Goal: Task Accomplishment & Management: Manage account settings

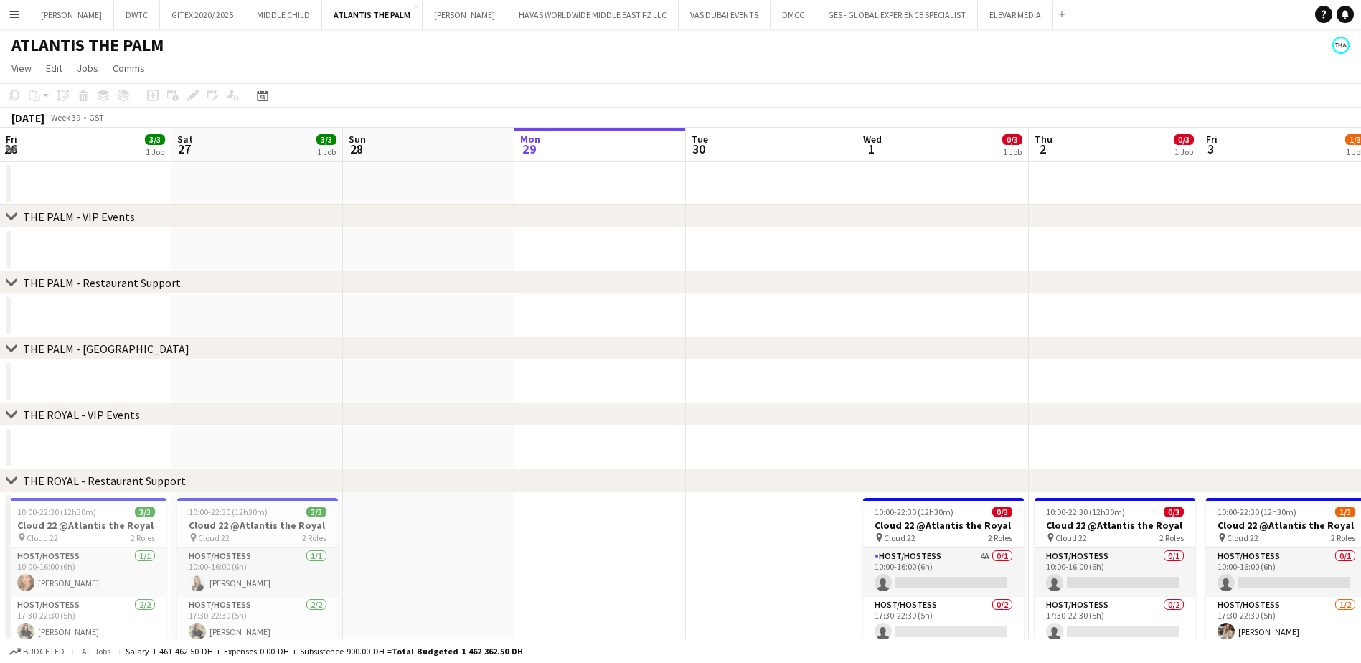
scroll to position [0, 343]
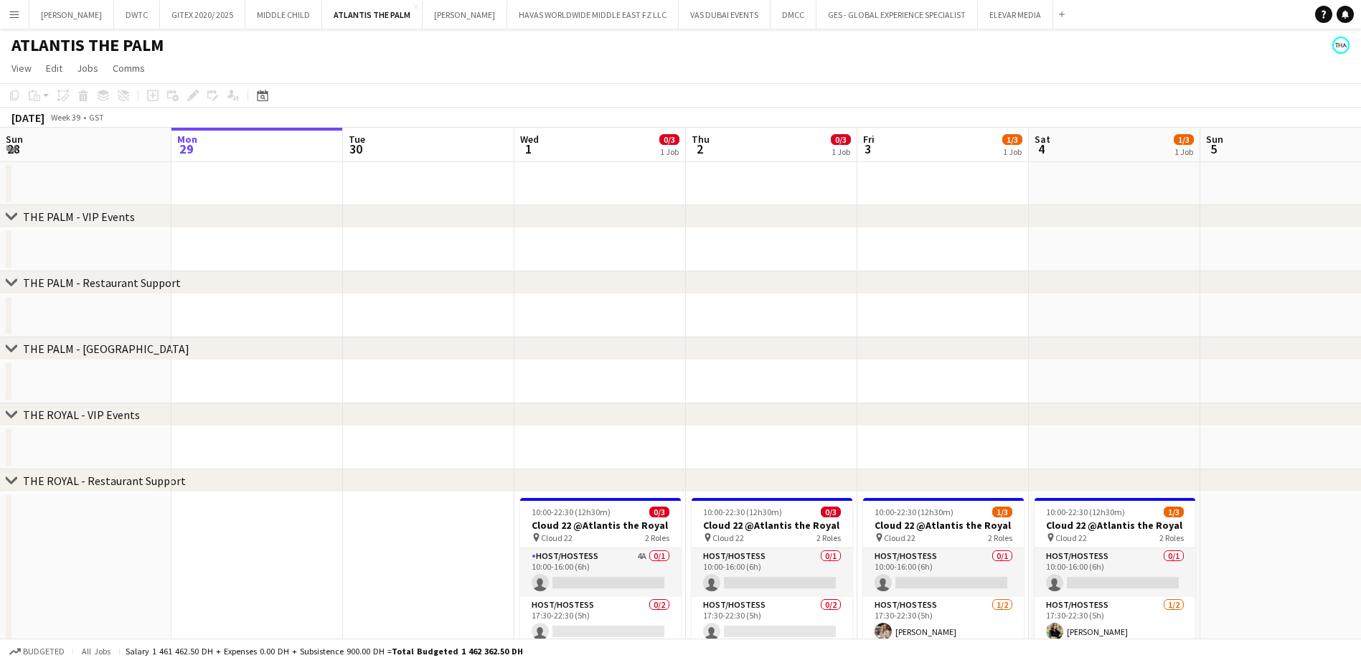
click at [10, 14] on app-icon "Menu" at bounding box center [14, 14] width 11 height 11
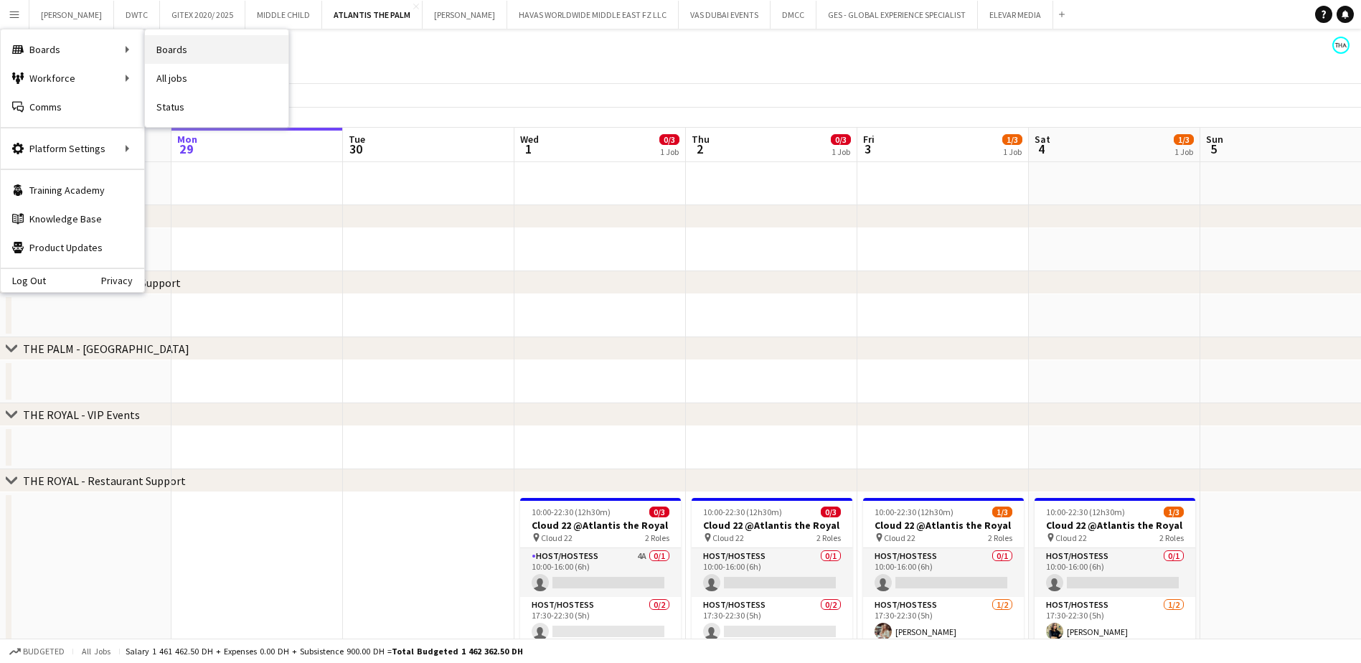
click at [184, 52] on link "Boards" at bounding box center [217, 49] width 144 height 29
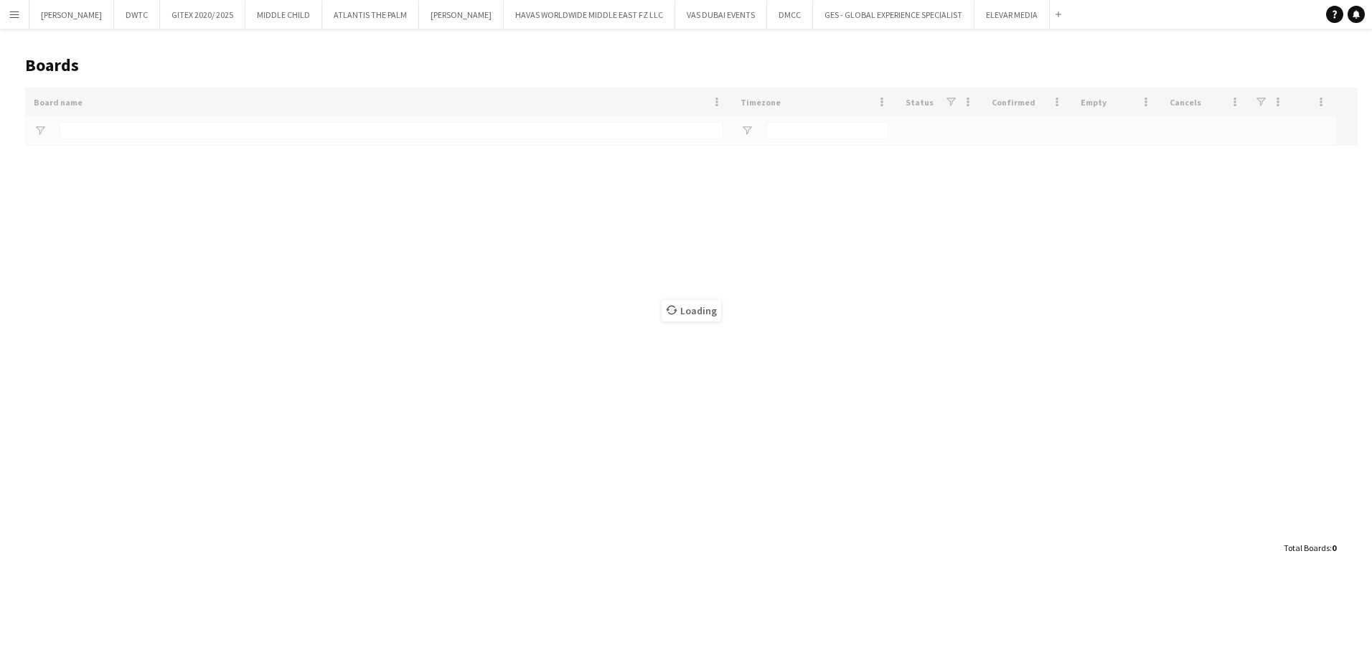
click at [0, 0] on app-icon "Close" at bounding box center [0, 0] width 0 height 0
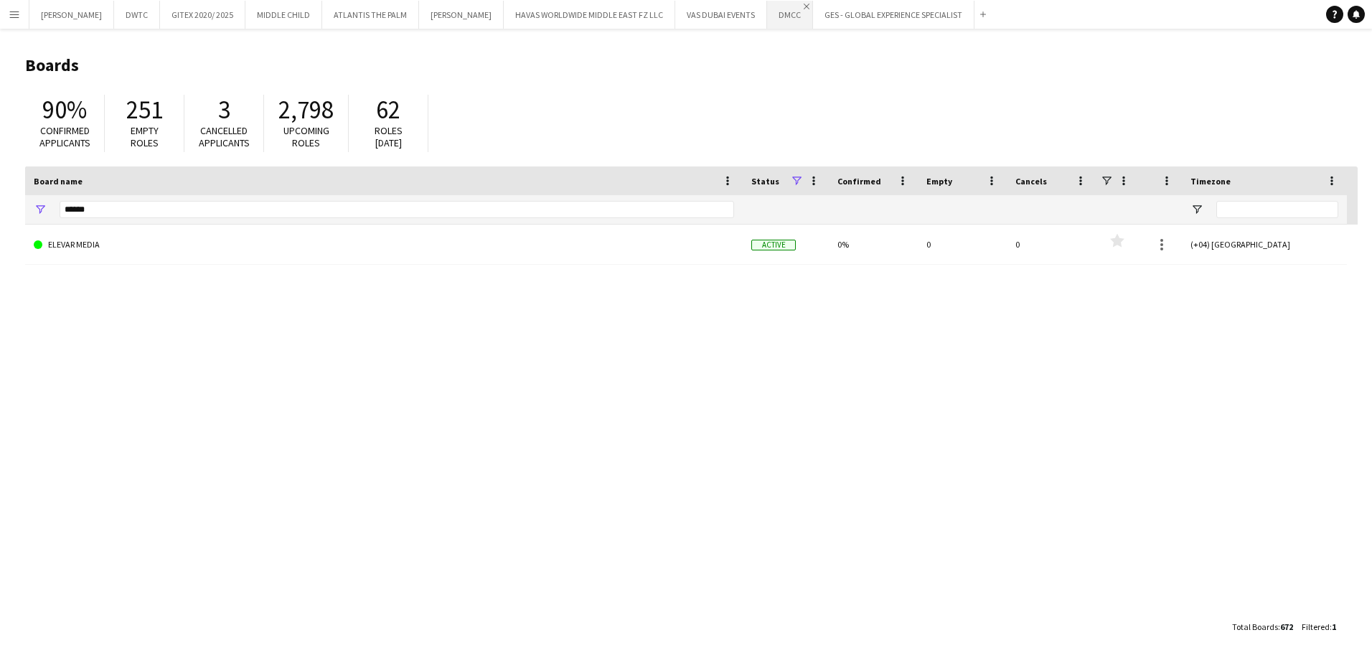
click at [804, 5] on app-icon "Close" at bounding box center [807, 7] width 6 height 6
drag, startPoint x: 122, startPoint y: 208, endPoint x: 60, endPoint y: 207, distance: 61.7
click at [58, 208] on div "******" at bounding box center [384, 209] width 718 height 29
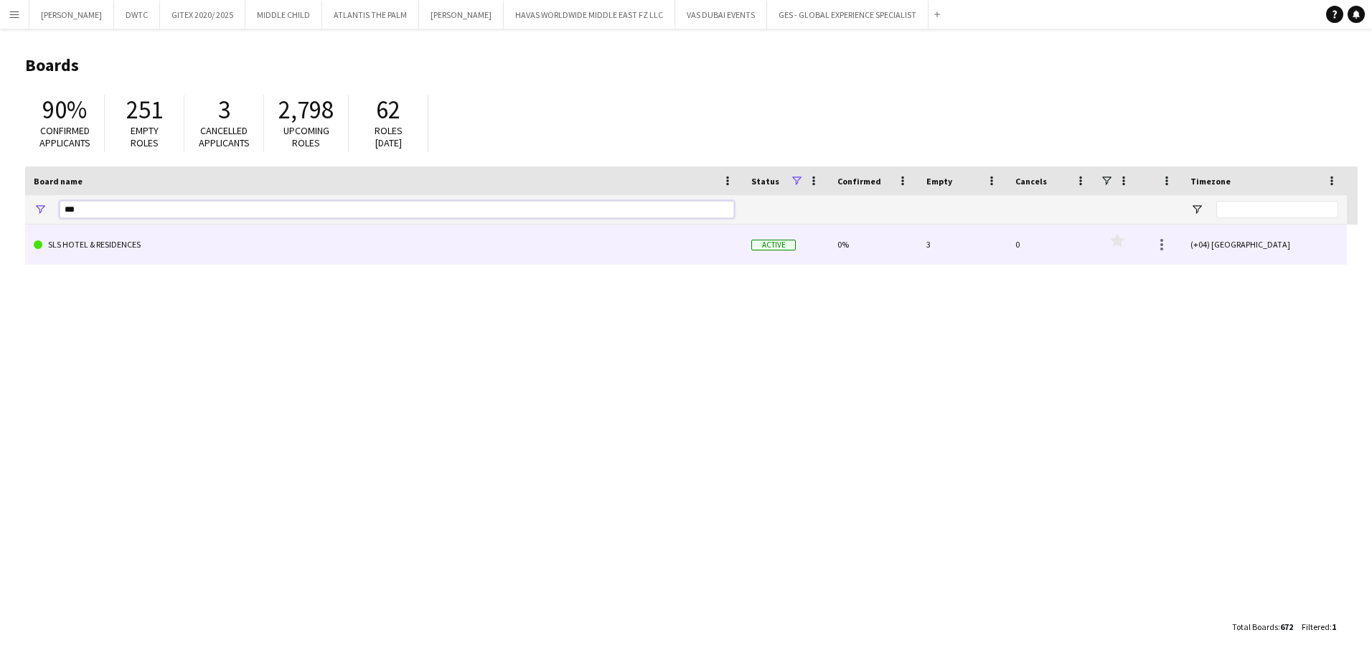
type input "***"
click at [78, 248] on link "SLS HOTEL & RESIDENCES" at bounding box center [384, 245] width 700 height 40
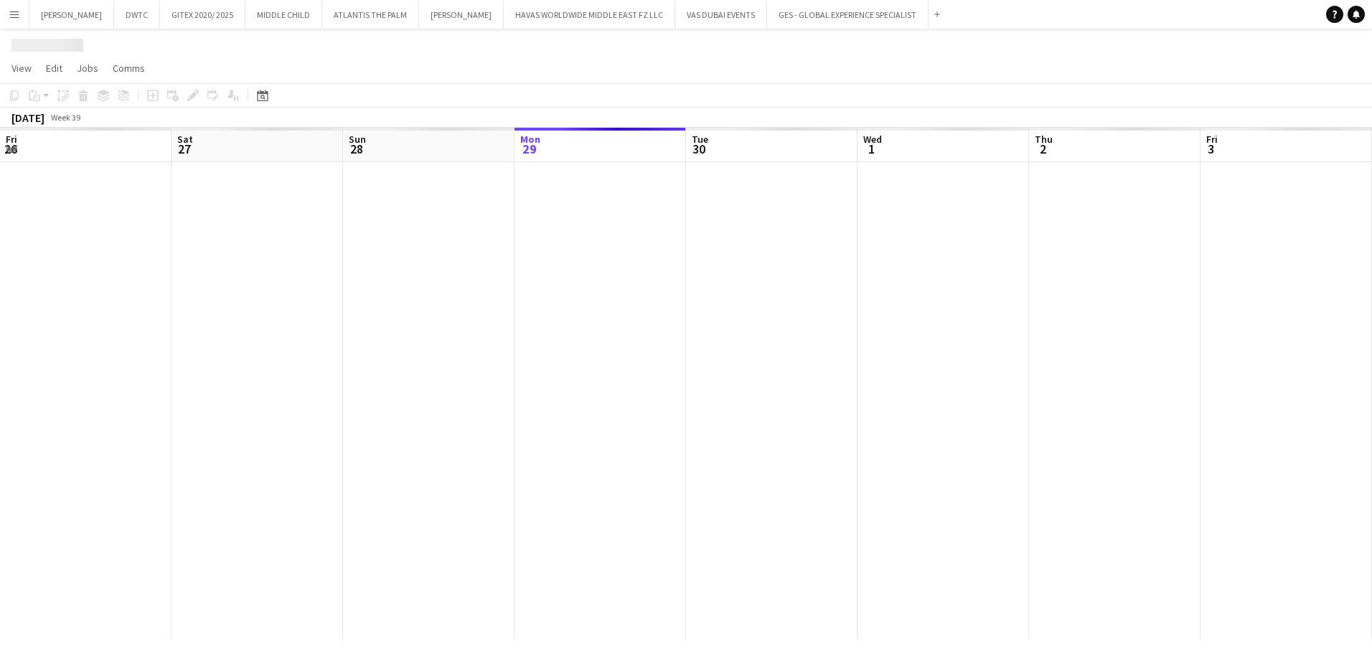
scroll to position [0, 343]
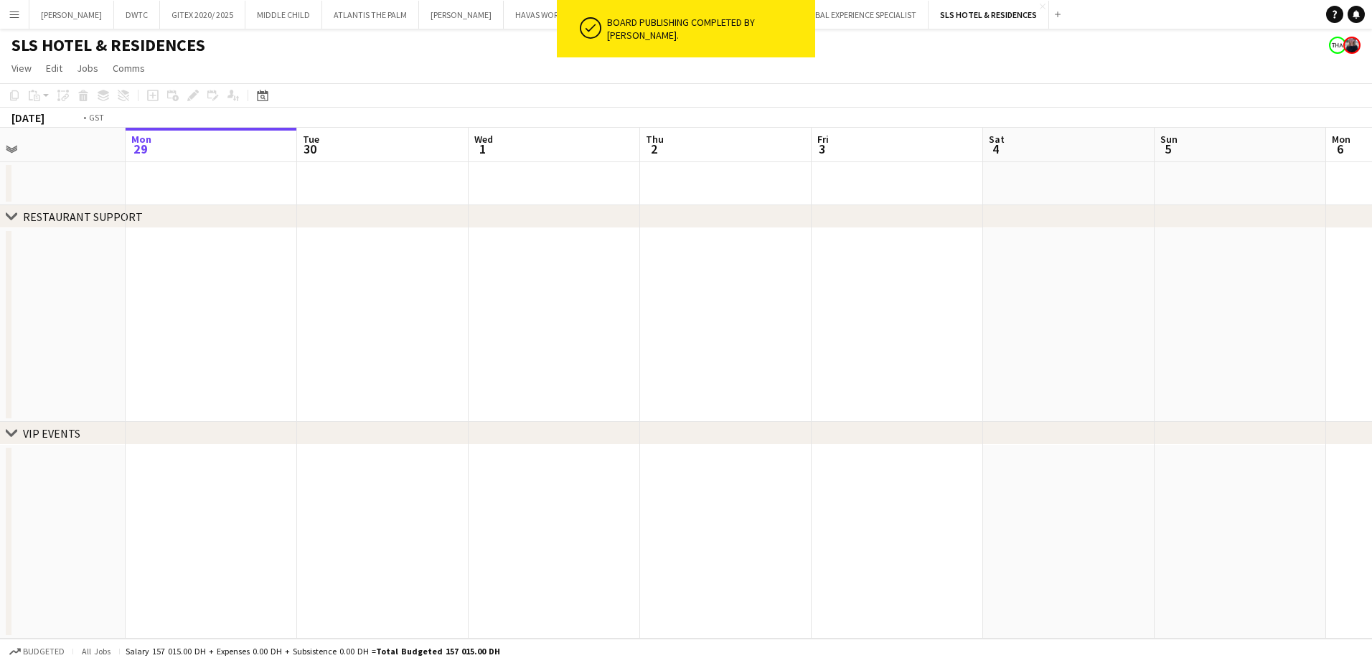
drag, startPoint x: 1221, startPoint y: 313, endPoint x: 661, endPoint y: 370, distance: 563.4
click at [661, 370] on app-calendar-viewport "Fri 26 Sat 27 Sun 28 Mon 29 Tue 30 Wed 1 Thu 2 Fri 3 Sat 4 Sun 5 Mon 6 Tue 7 We…" at bounding box center [686, 383] width 1372 height 511
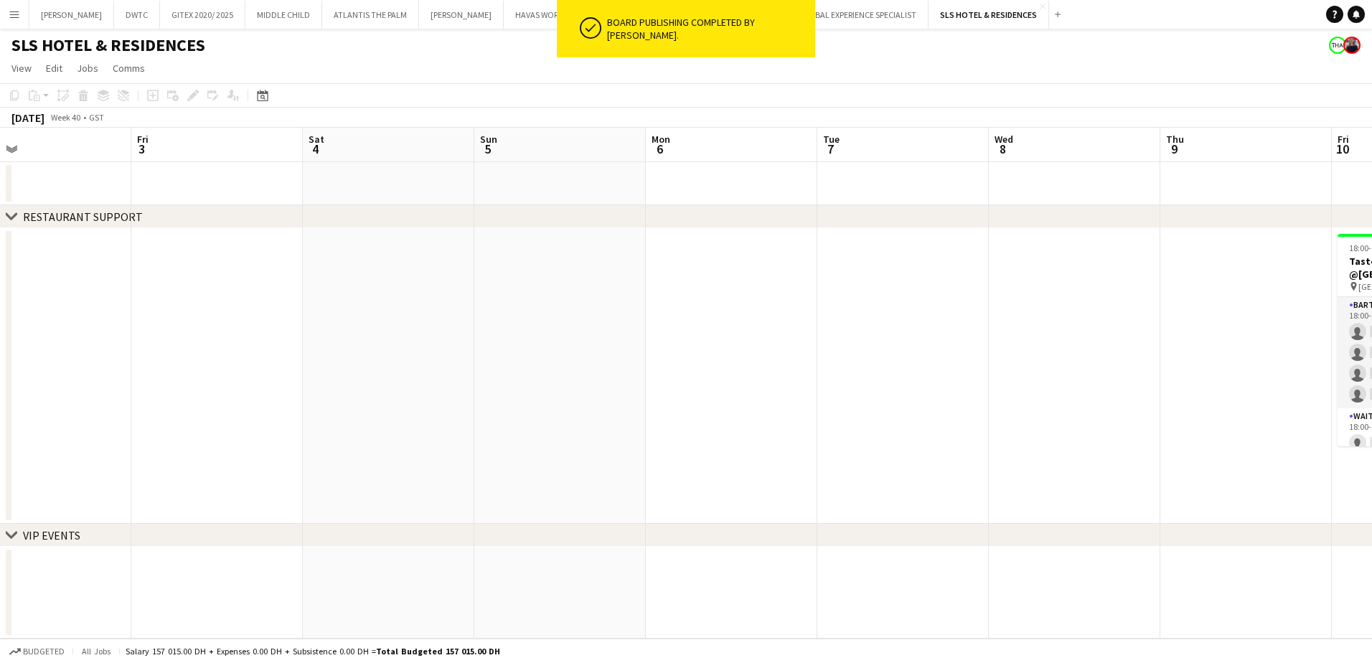
drag, startPoint x: 853, startPoint y: 370, endPoint x: 516, endPoint y: 361, distance: 337.4
click at [516, 361] on app-calendar-viewport "Mon 29 Tue 30 Wed 1 Thu 2 Fri 3 Sat 4 Sun 5 Mon 6 Tue 7 Wed 8 Thu 9 Fri 10 0/15…" at bounding box center [686, 383] width 1372 height 511
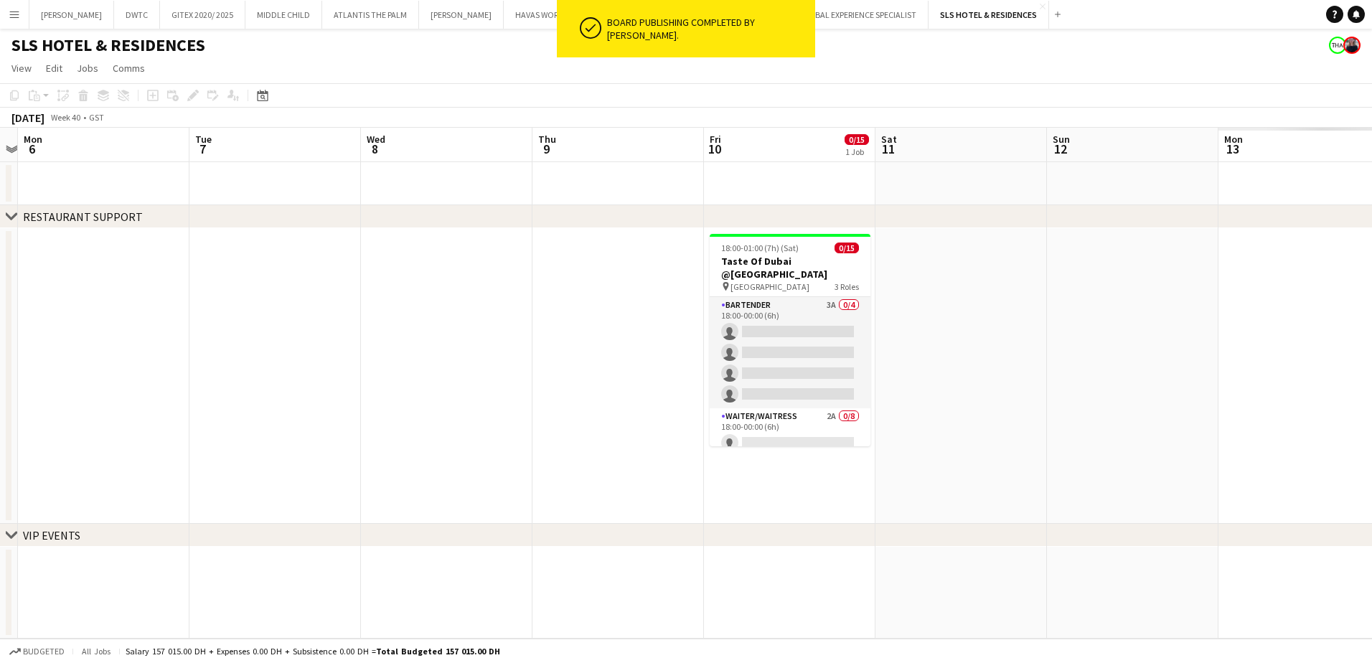
drag, startPoint x: 399, startPoint y: 381, endPoint x: 365, endPoint y: 390, distance: 34.8
click at [347, 390] on app-calendar-viewport "Fri 3 Sat 4 Sun 5 Mon 6 Tue 7 Wed 8 Thu 9 Fri 10 0/15 1 Job Sat 11 Sun 12 Mon 1…" at bounding box center [686, 383] width 1372 height 511
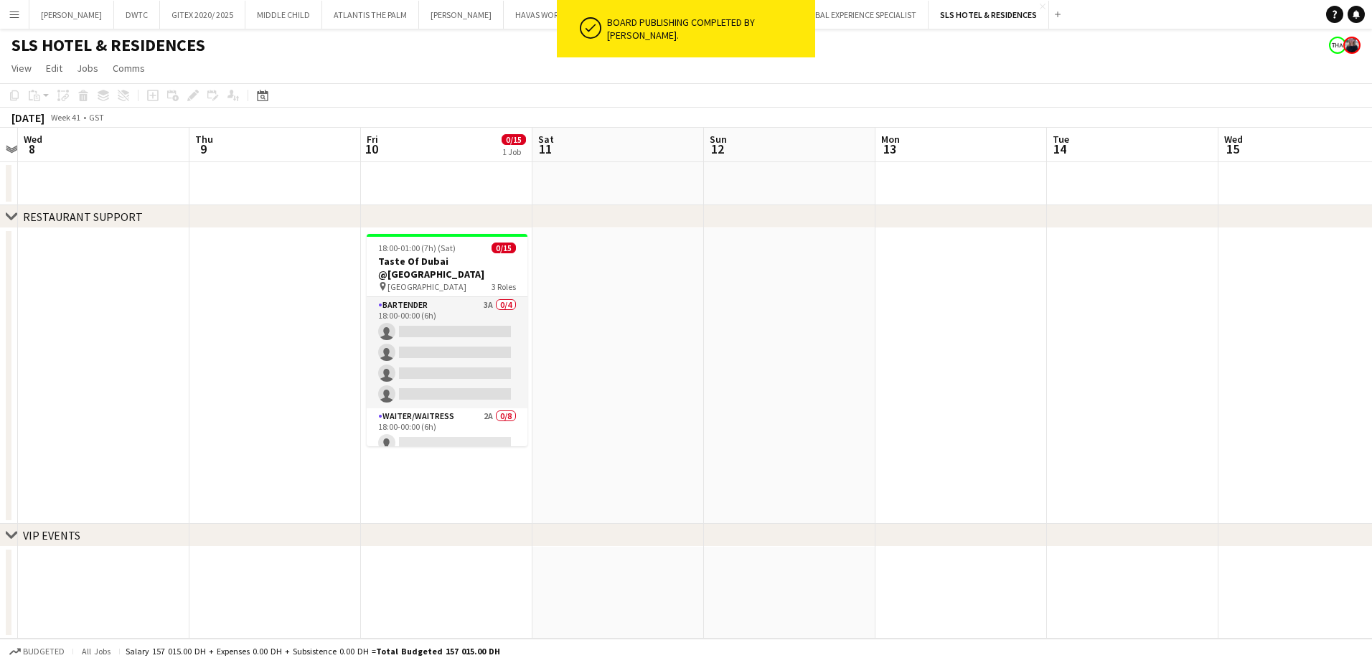
drag, startPoint x: 587, startPoint y: 380, endPoint x: 320, endPoint y: 420, distance: 269.8
click at [317, 420] on app-calendar-viewport "Sun 5 Mon 6 Tue 7 Wed 8 Thu 9 Fri 10 0/15 1 Job Sat 11 Sun 12 Mon 13 Tue 14 Wed…" at bounding box center [686, 383] width 1372 height 511
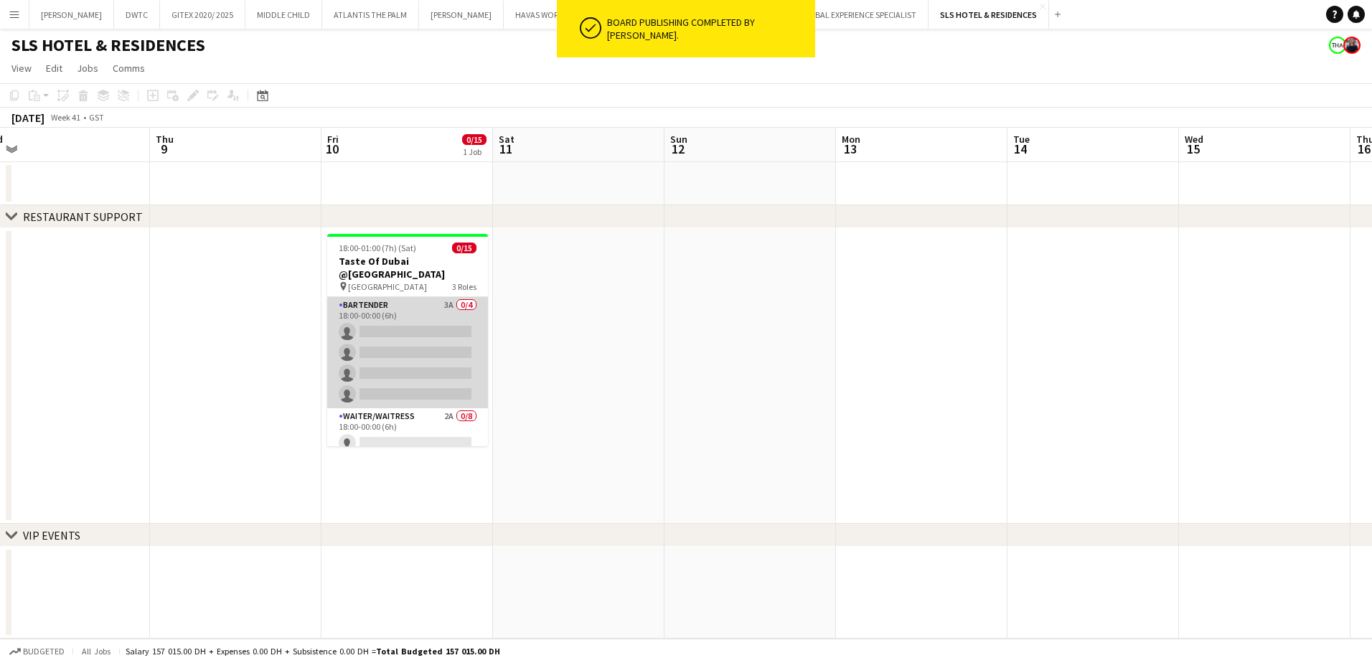
click at [418, 311] on app-card-role "Bartender 3A 0/4 18:00-00:00 (6h) single-neutral-actions single-neutral-actions…" at bounding box center [407, 352] width 161 height 111
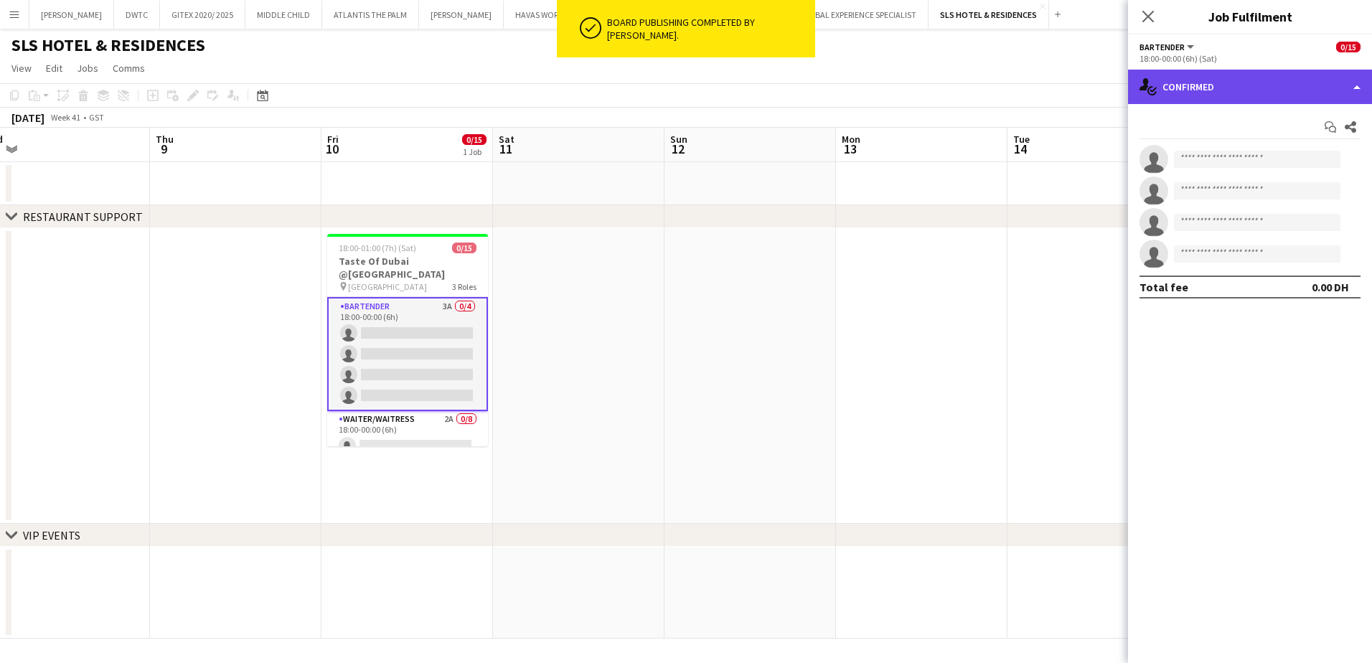
click at [1178, 89] on div "single-neutral-actions-check-2 Confirmed" at bounding box center [1250, 87] width 244 height 34
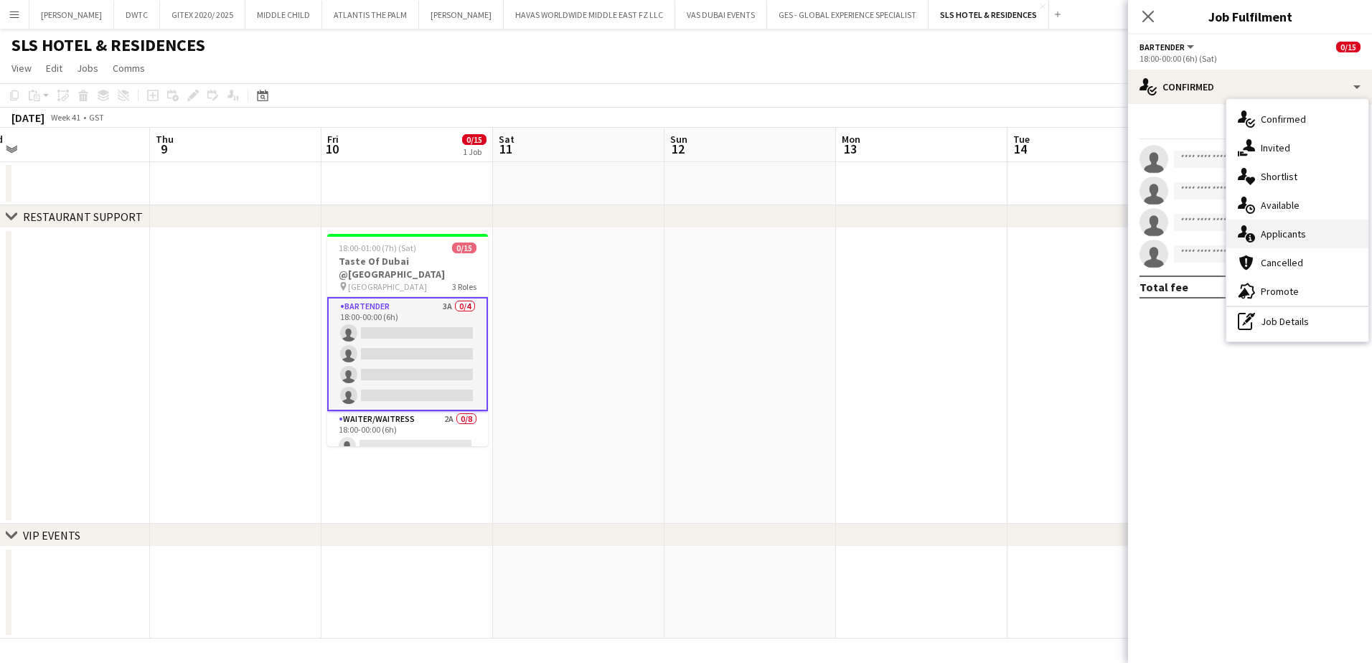
click at [1283, 239] on span "Applicants" at bounding box center [1283, 233] width 45 height 13
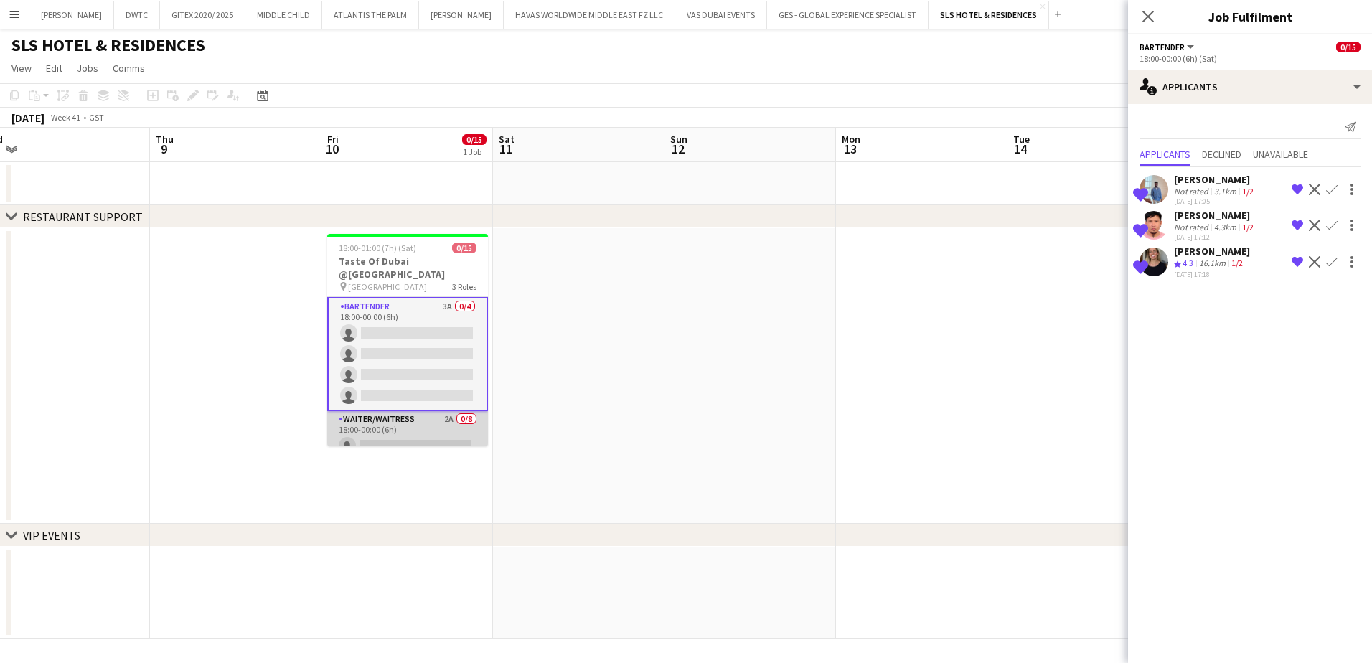
click at [413, 411] on app-card-role "Waiter/Waitress 2A 0/8 18:00-00:00 (6h) single-neutral-actions single-neutral-a…" at bounding box center [407, 508] width 161 height 194
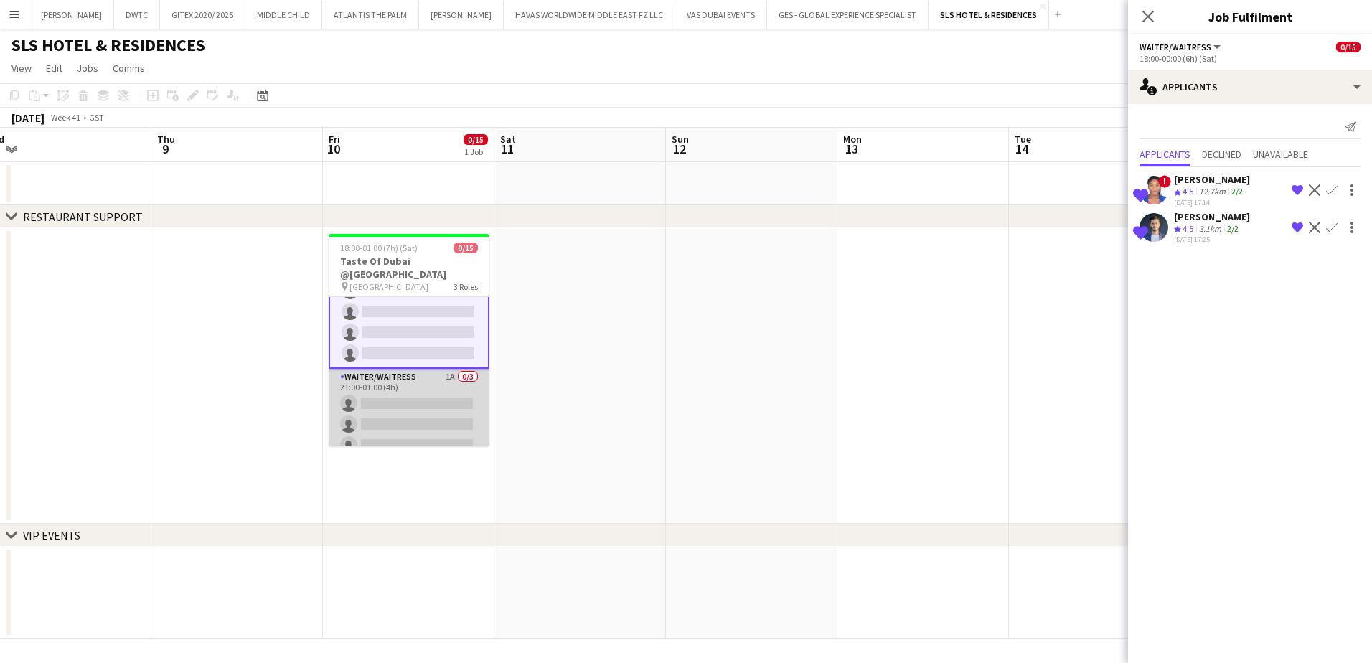
click at [423, 387] on app-card-role "Waiter/Waitress 1A 0/3 21:00-01:00 (4h) single-neutral-actions single-neutral-a…" at bounding box center [409, 414] width 161 height 90
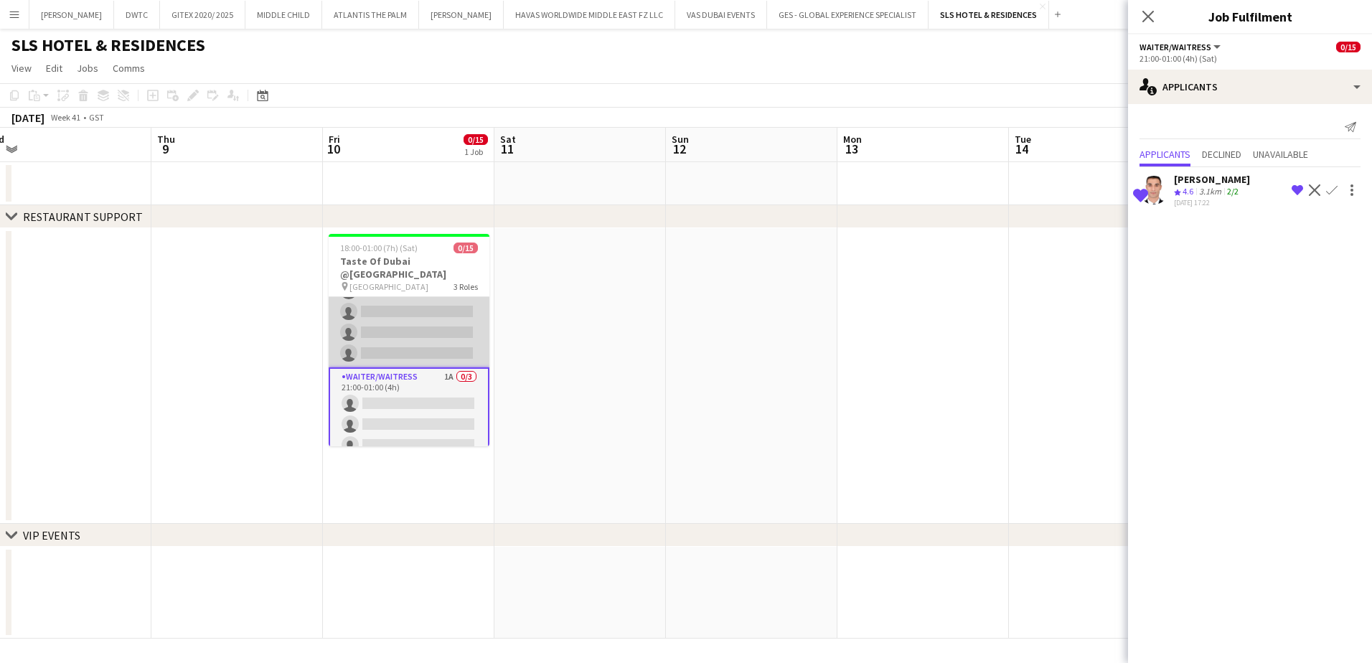
scroll to position [0, 0]
click at [450, 340] on app-card-role "Bartender 3A 0/4 18:00-00:00 (6h) single-neutral-actions single-neutral-actions…" at bounding box center [409, 352] width 161 height 111
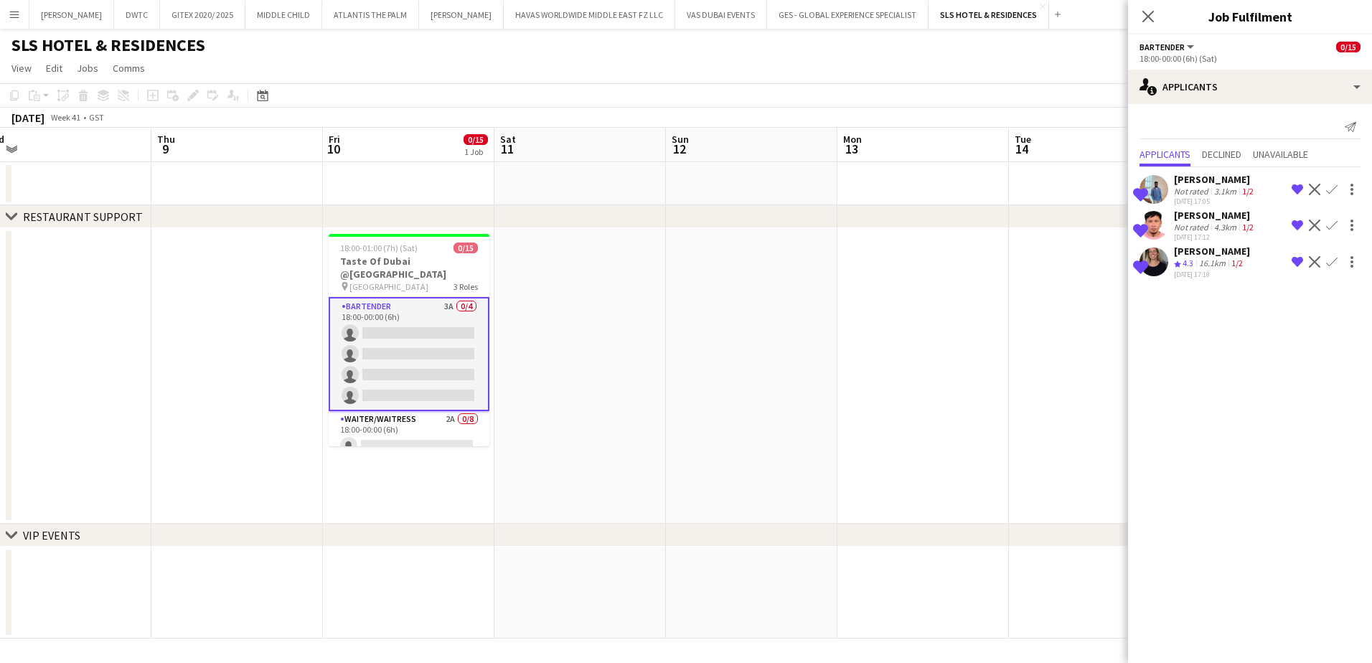
click at [1160, 253] on app-user-avatar at bounding box center [1154, 262] width 29 height 29
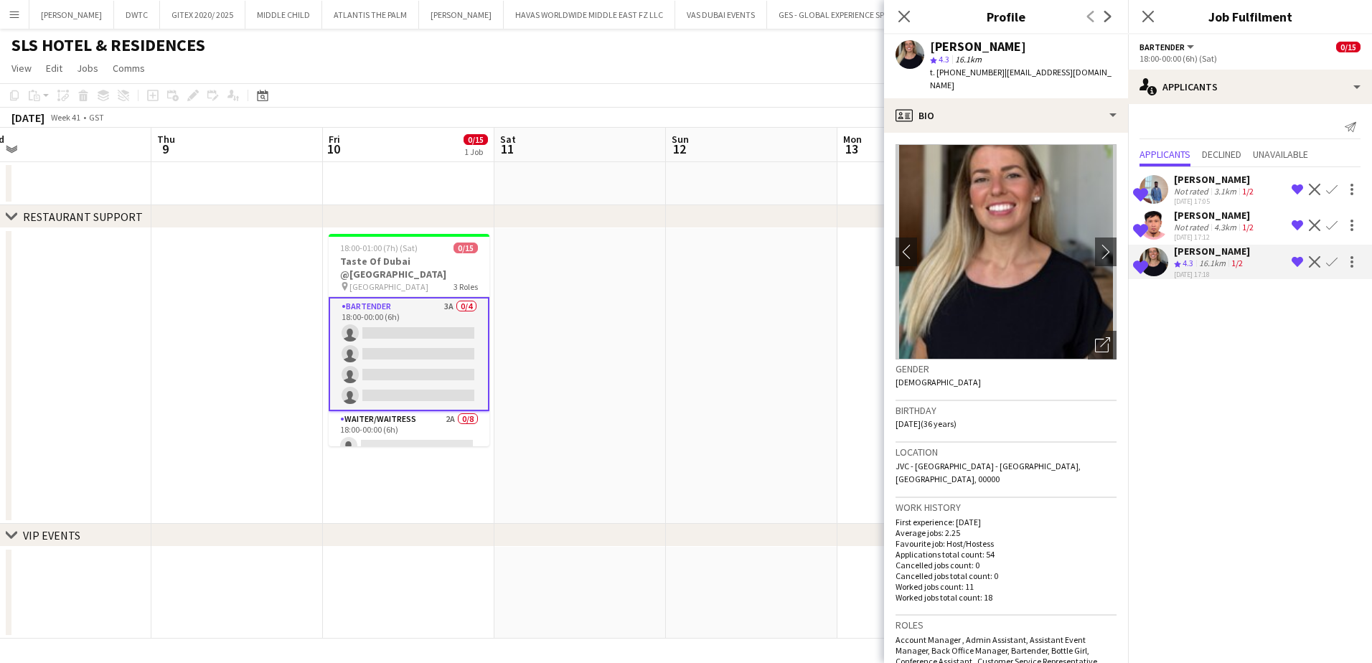
click at [990, 133] on app-crew-profile-bio "chevron-left chevron-right Open photos pop-in Gender [DEMOGRAPHIC_DATA] Birthda…" at bounding box center [1006, 398] width 244 height 530
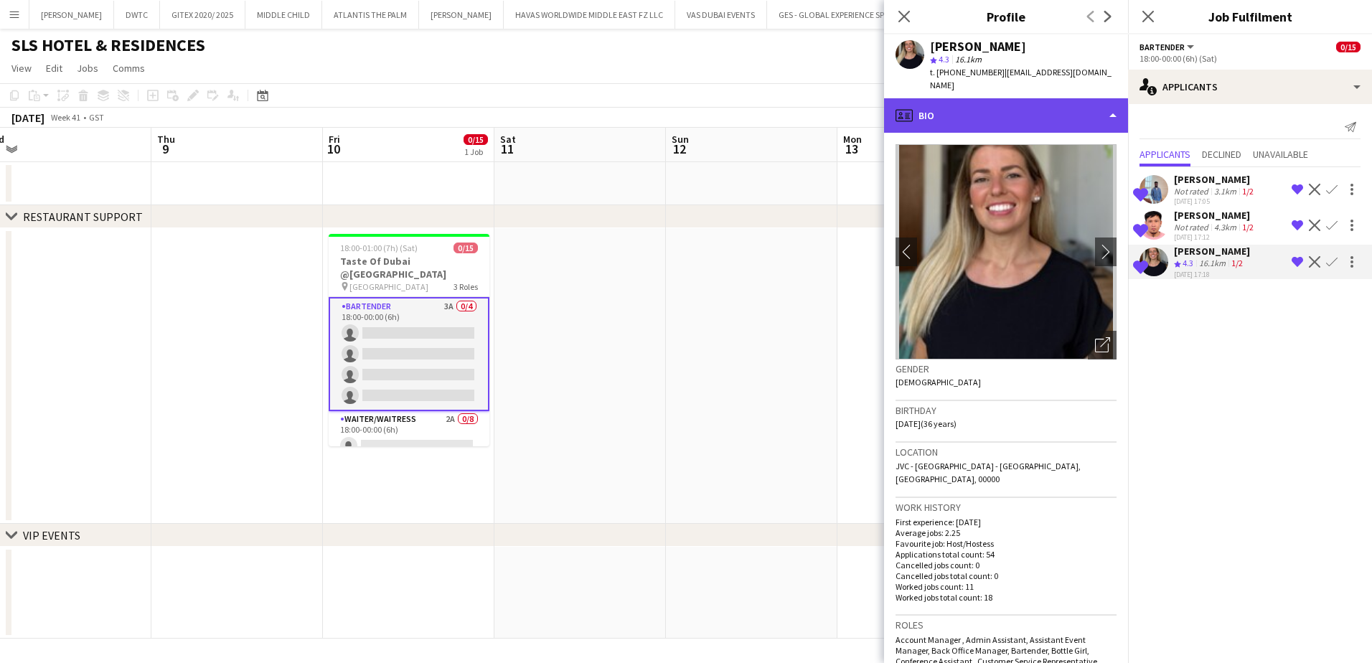
click at [988, 111] on div "profile Bio" at bounding box center [1006, 115] width 244 height 34
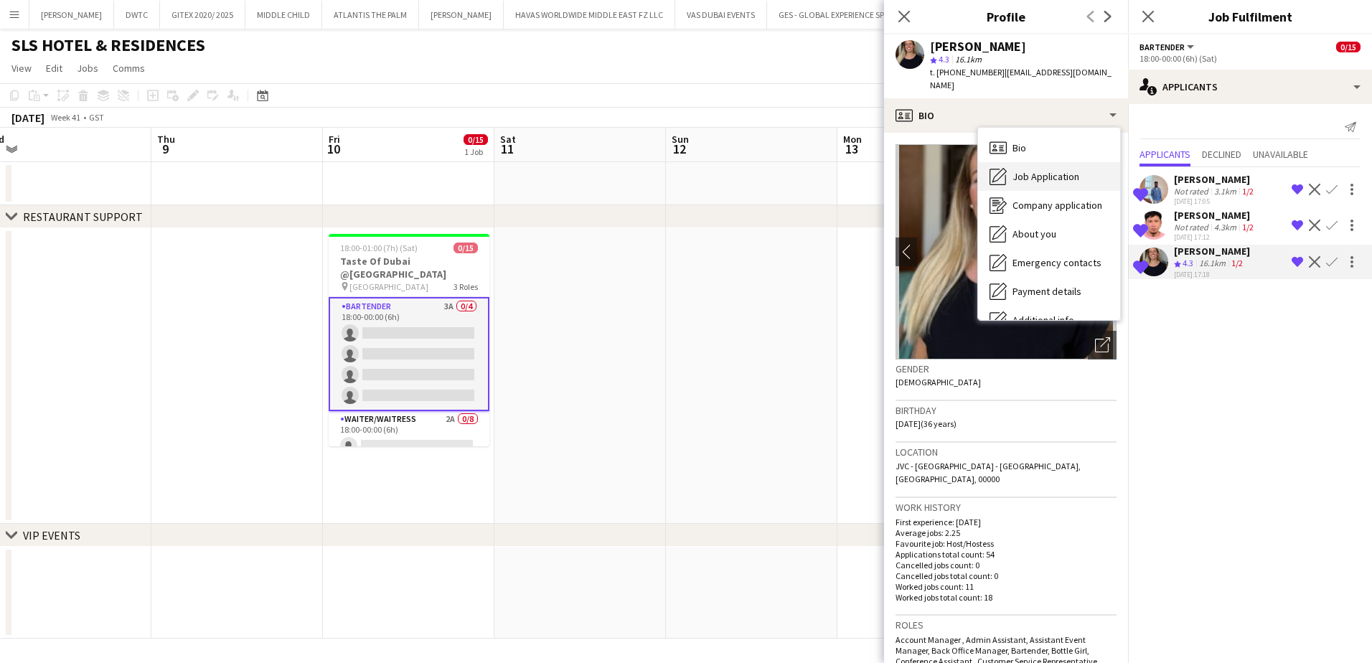
click at [1003, 168] on icon "Job Application" at bounding box center [998, 176] width 17 height 17
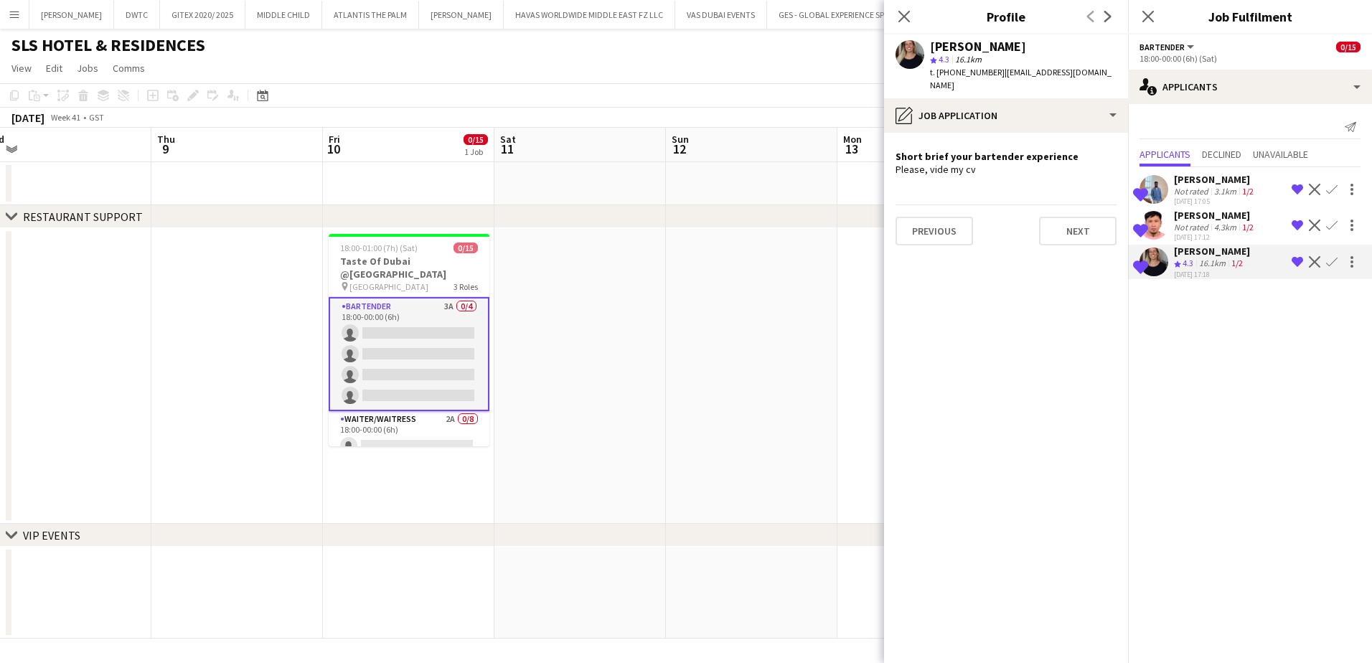
drag, startPoint x: 970, startPoint y: 162, endPoint x: 924, endPoint y: 162, distance: 46.6
click at [924, 163] on div "Please, vide my cv" at bounding box center [1006, 169] width 221 height 13
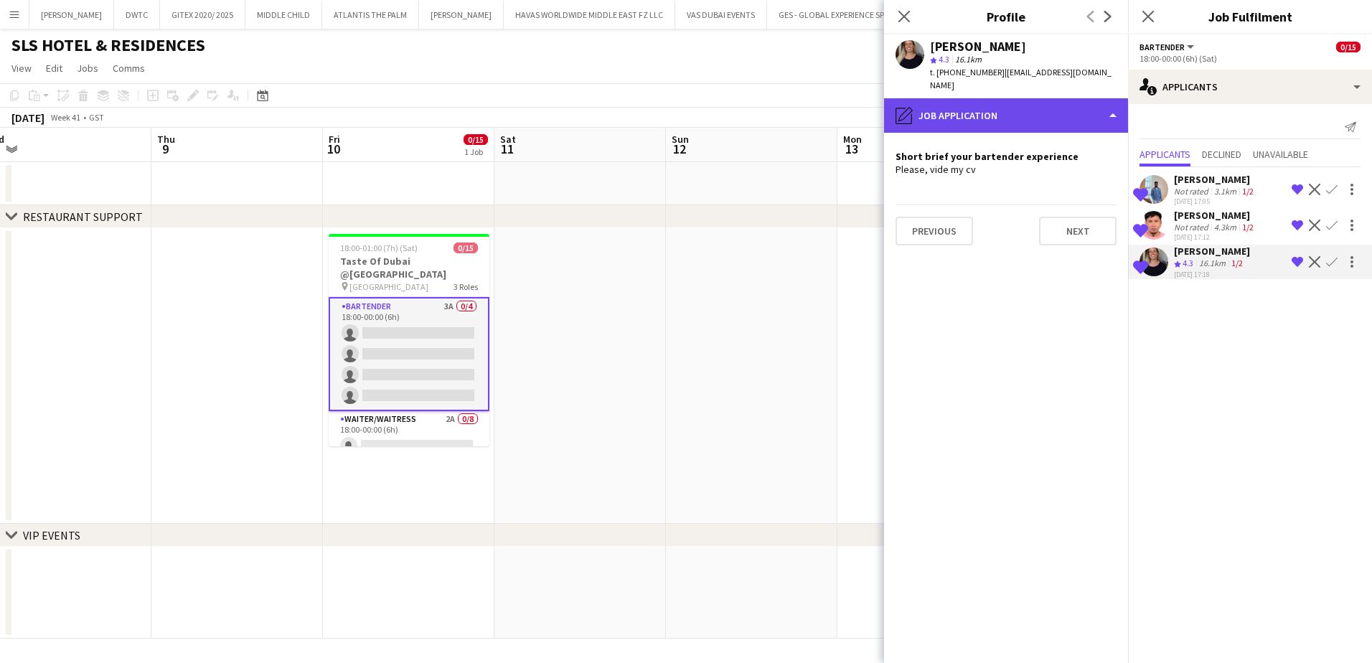
click at [929, 113] on div "pencil4 Job Application" at bounding box center [1006, 115] width 244 height 34
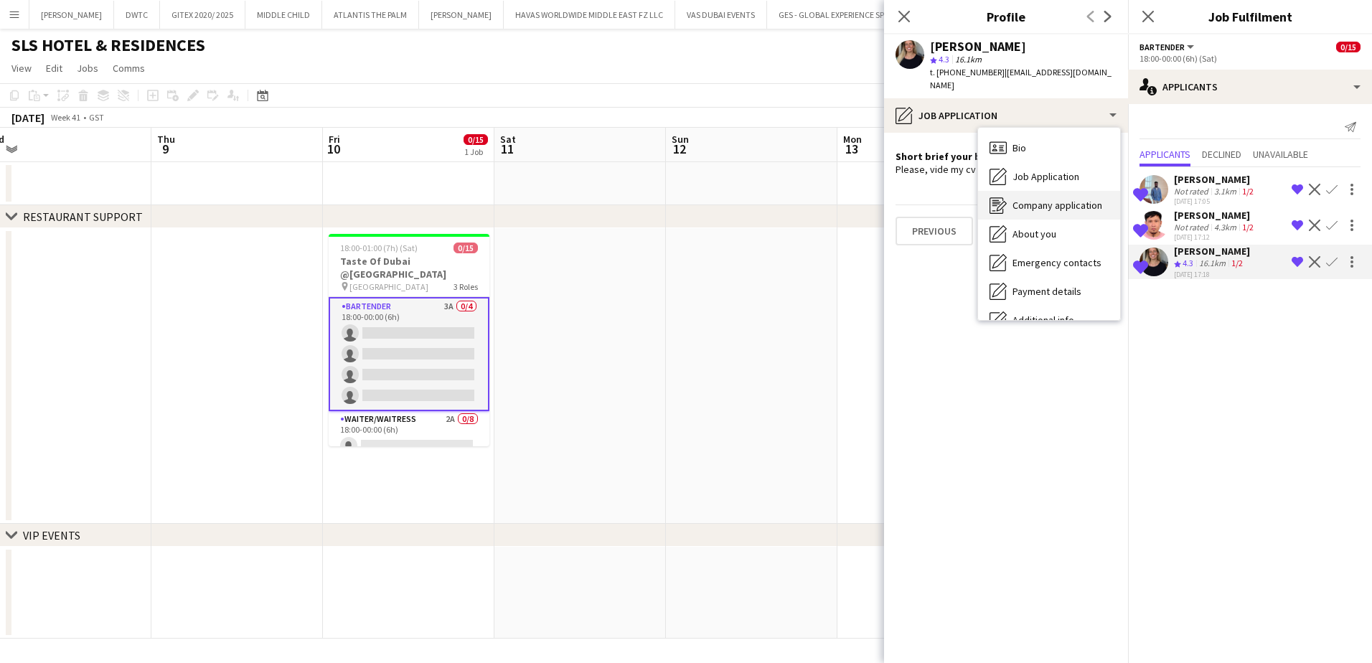
click at [1014, 199] on span "Company application" at bounding box center [1058, 205] width 90 height 13
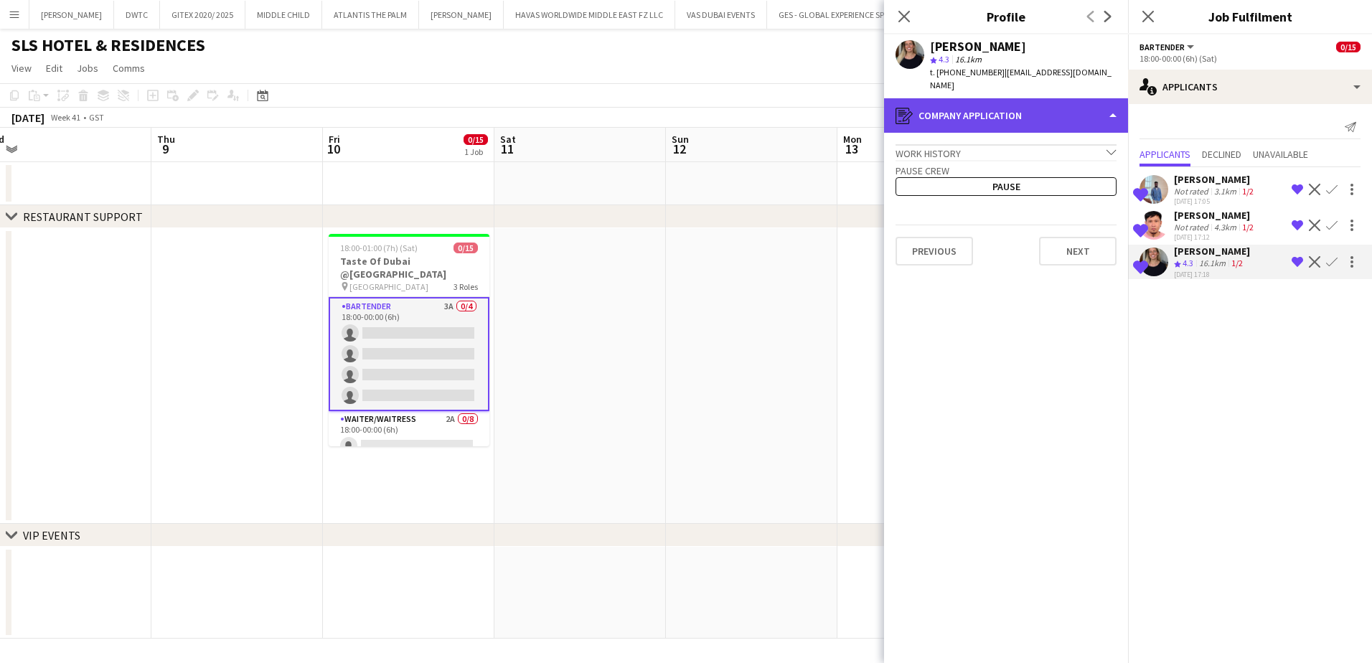
click at [950, 108] on div "register Company application" at bounding box center [1006, 115] width 244 height 34
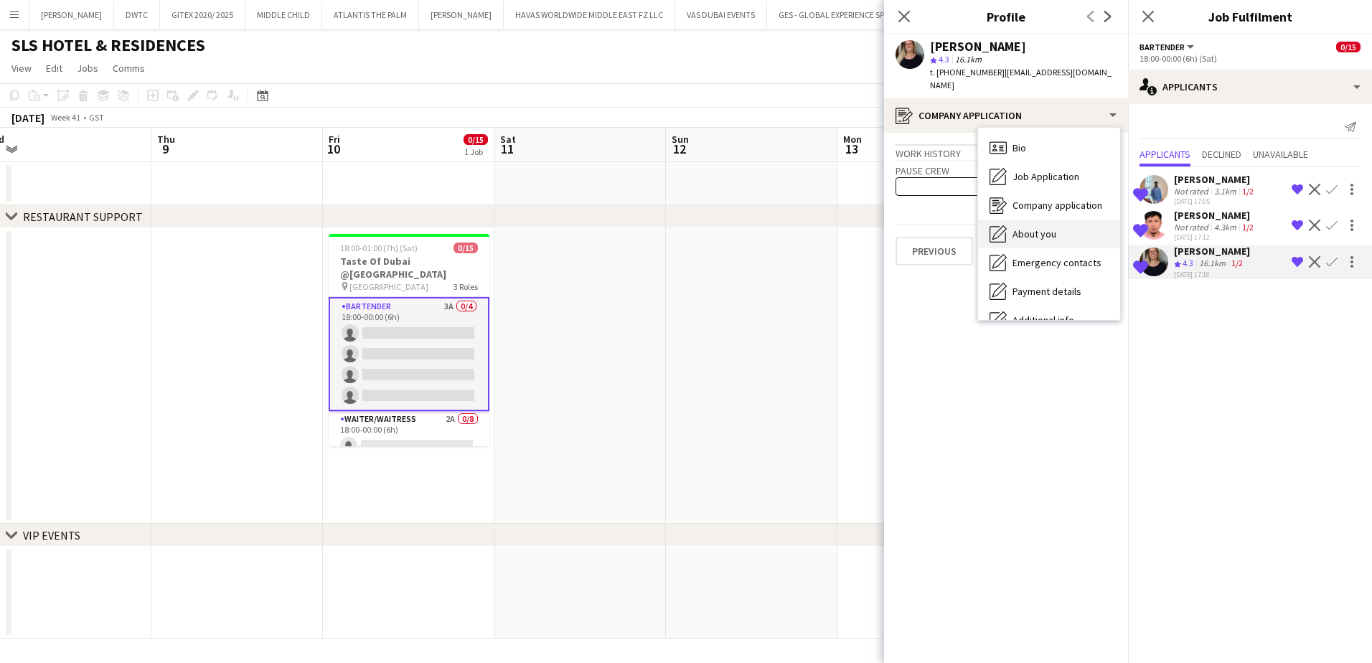
click at [1043, 227] on span "About you" at bounding box center [1035, 233] width 44 height 13
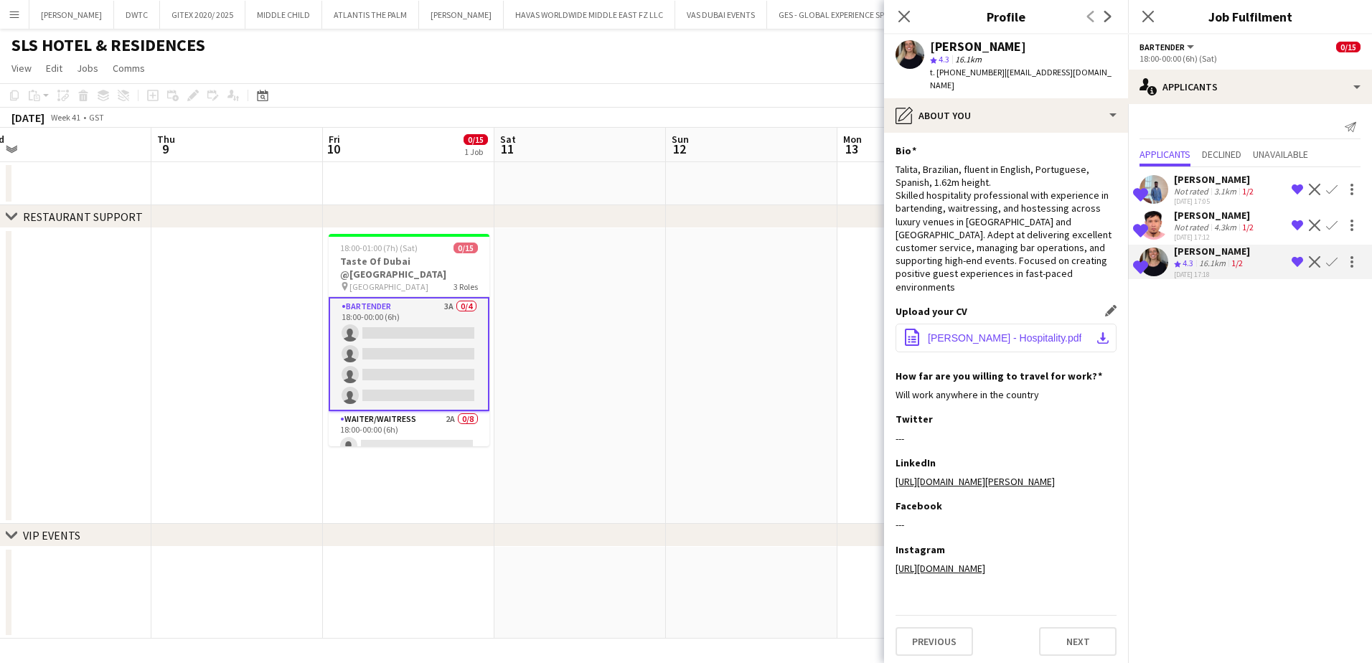
click at [995, 332] on span "[PERSON_NAME] - Hospitality.pdf" at bounding box center [1005, 337] width 154 height 11
click at [896, 16] on app-icon "Close pop-in" at bounding box center [904, 16] width 21 height 21
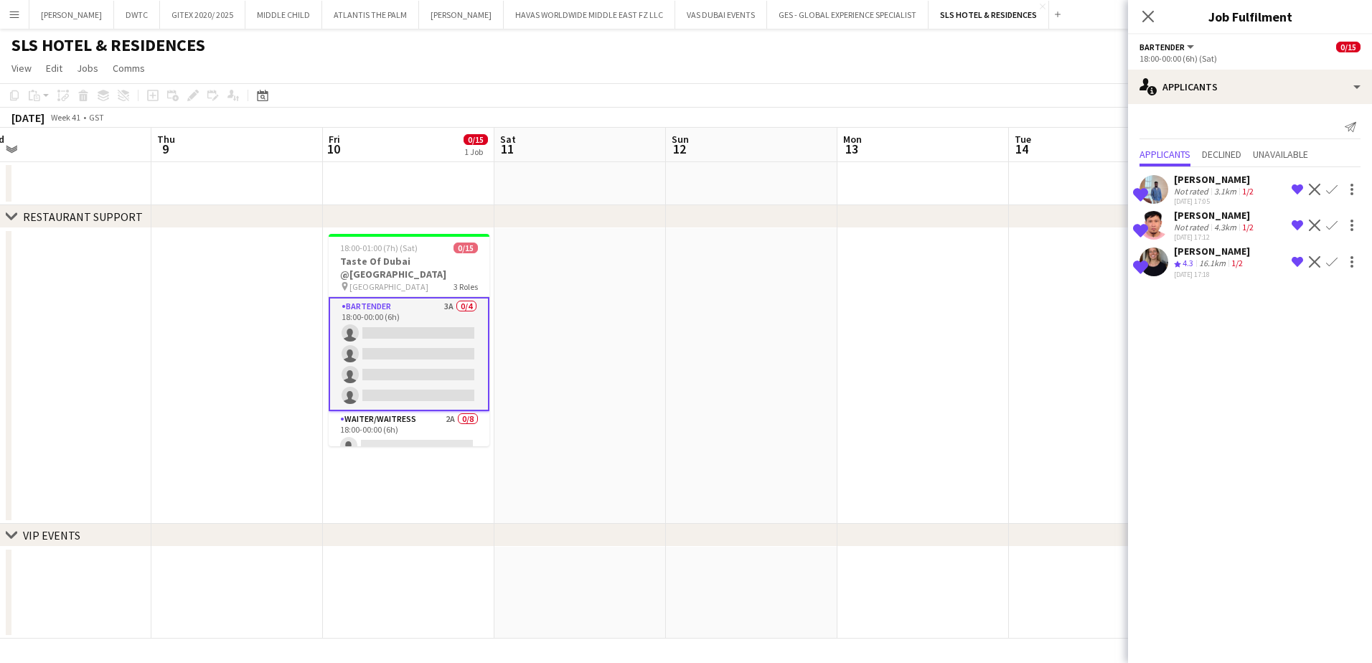
click at [409, 170] on app-date-cell at bounding box center [409, 183] width 172 height 43
